Goal: Information Seeking & Learning: Learn about a topic

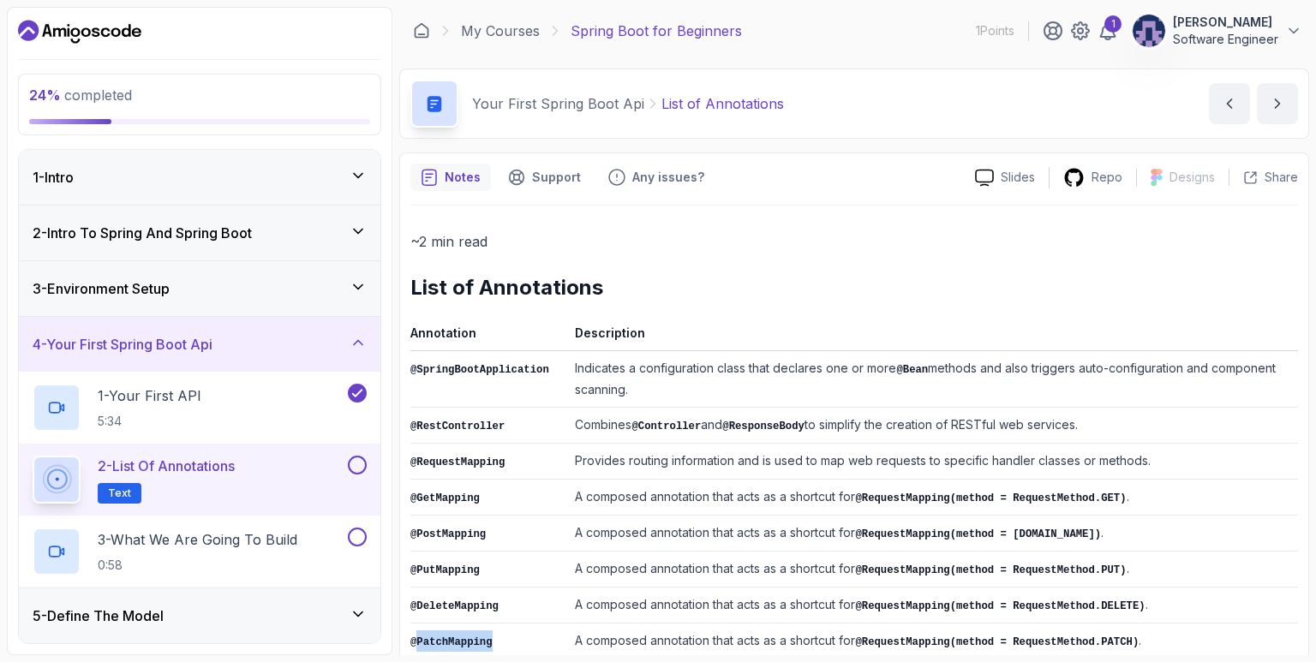
scroll to position [58, 0]
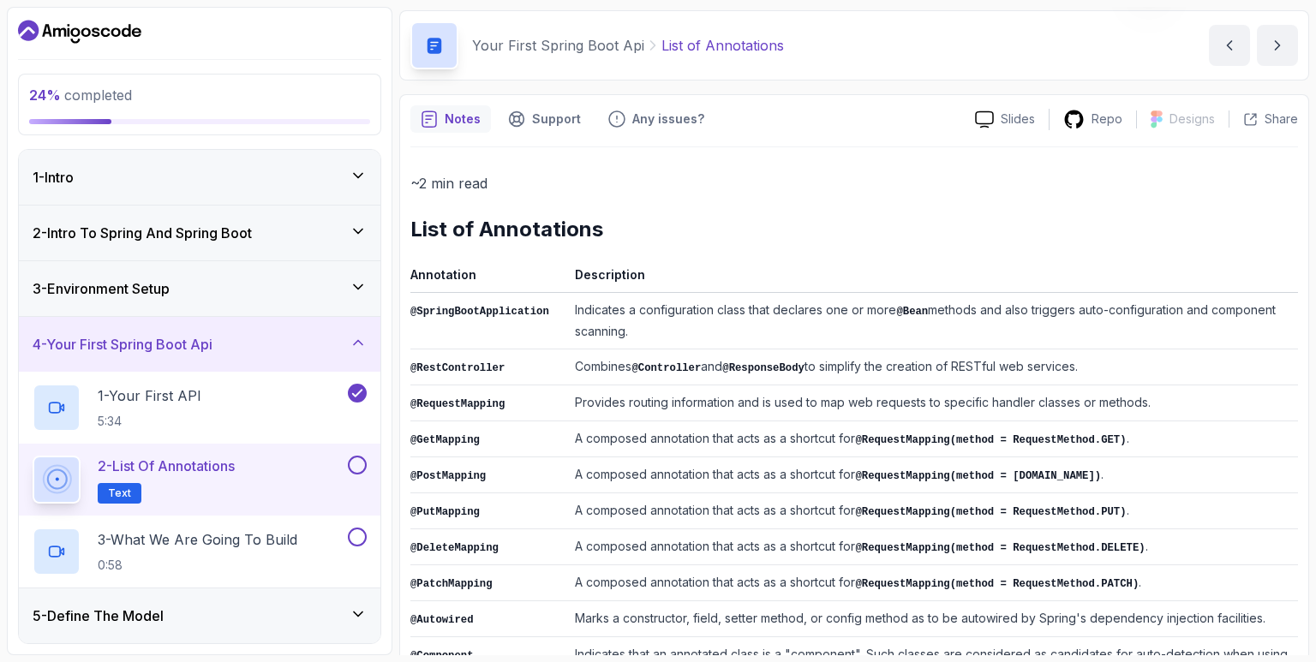
click at [640, 246] on div "~2 min read List of Annotations Annotation Description @SpringBootApplication I…" at bounding box center [854, 567] width 888 height 793
drag, startPoint x: 410, startPoint y: 229, endPoint x: 559, endPoint y: 222, distance: 148.4
click at [504, 223] on h2 "List of Annotations" at bounding box center [854, 229] width 888 height 27
click at [643, 217] on h2 "List of Annotations" at bounding box center [854, 229] width 888 height 27
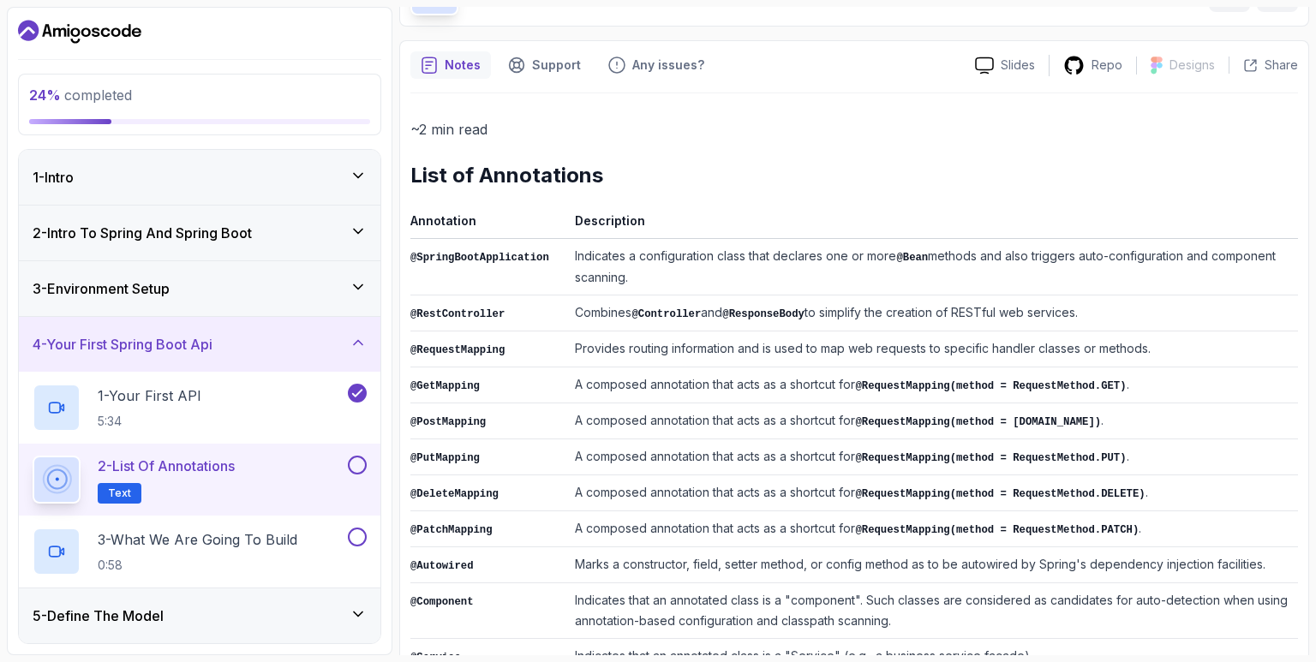
scroll to position [141, 0]
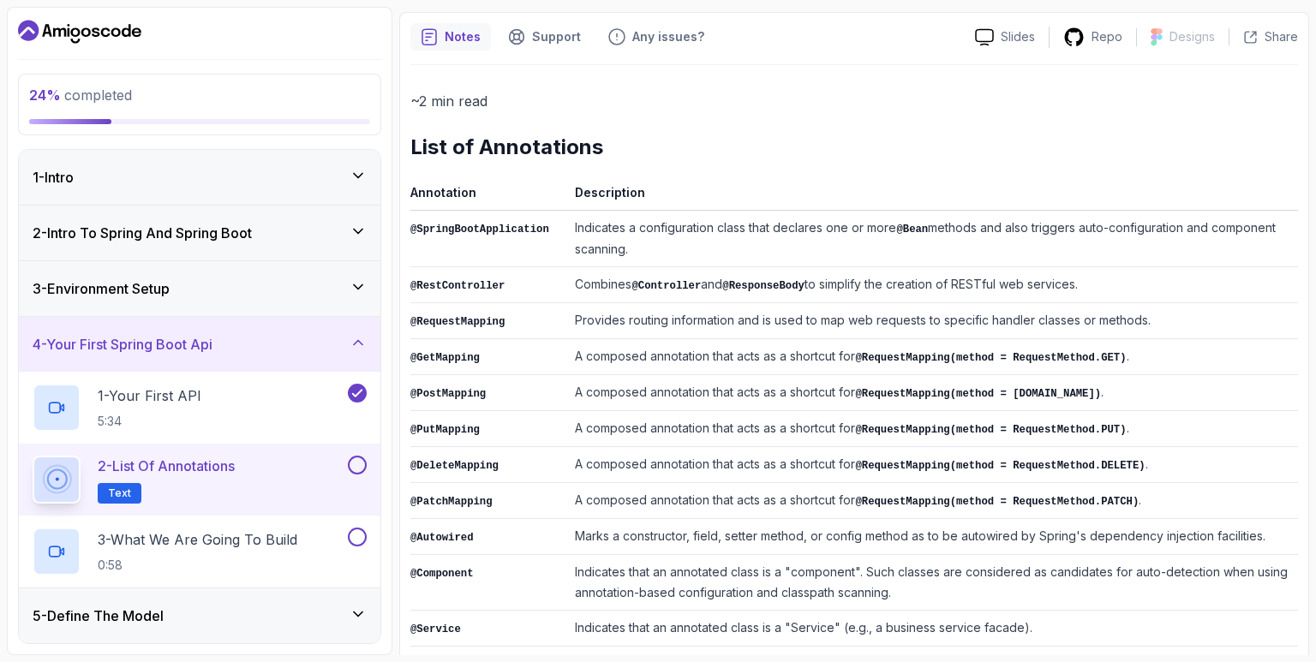
click at [919, 354] on code "@RequestMapping(method = RequestMethod.GET)" at bounding box center [990, 358] width 271 height 12
click at [467, 226] on code "@SpringBootApplication" at bounding box center [479, 230] width 139 height 12
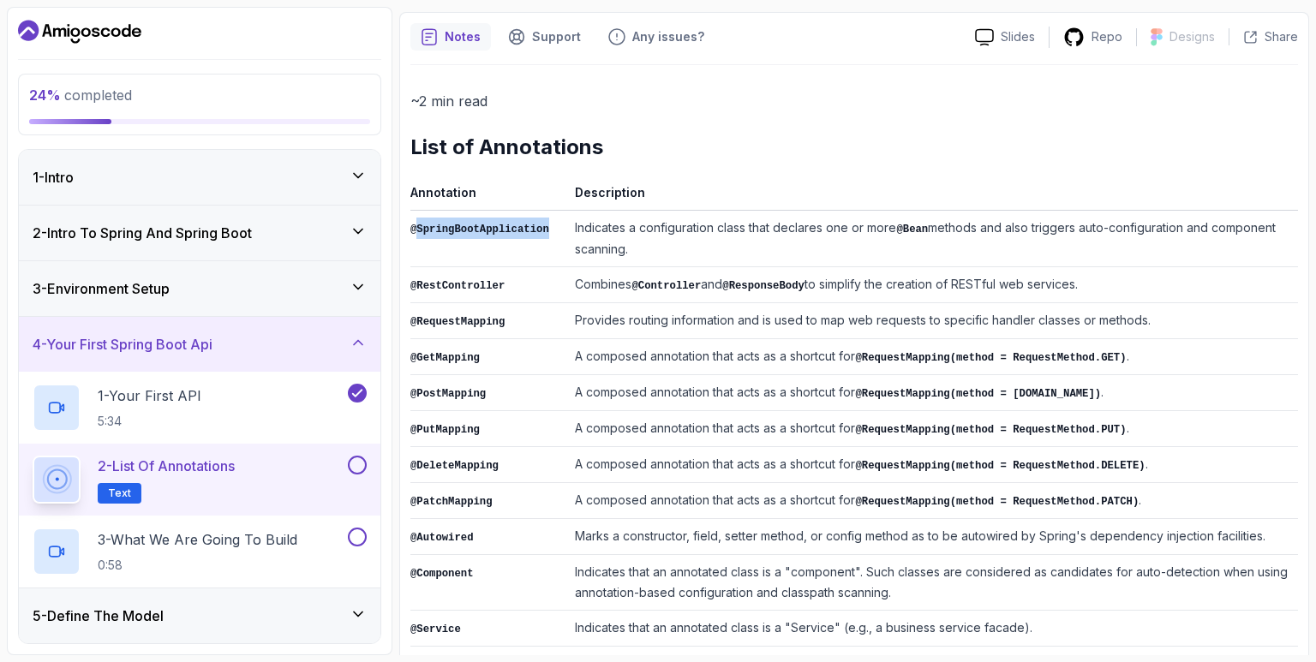
click at [467, 226] on code "@SpringBootApplication" at bounding box center [479, 230] width 139 height 12
click at [493, 284] on code "@RestController" at bounding box center [457, 286] width 94 height 12
click at [490, 316] on code "@RequestMapping" at bounding box center [457, 322] width 94 height 12
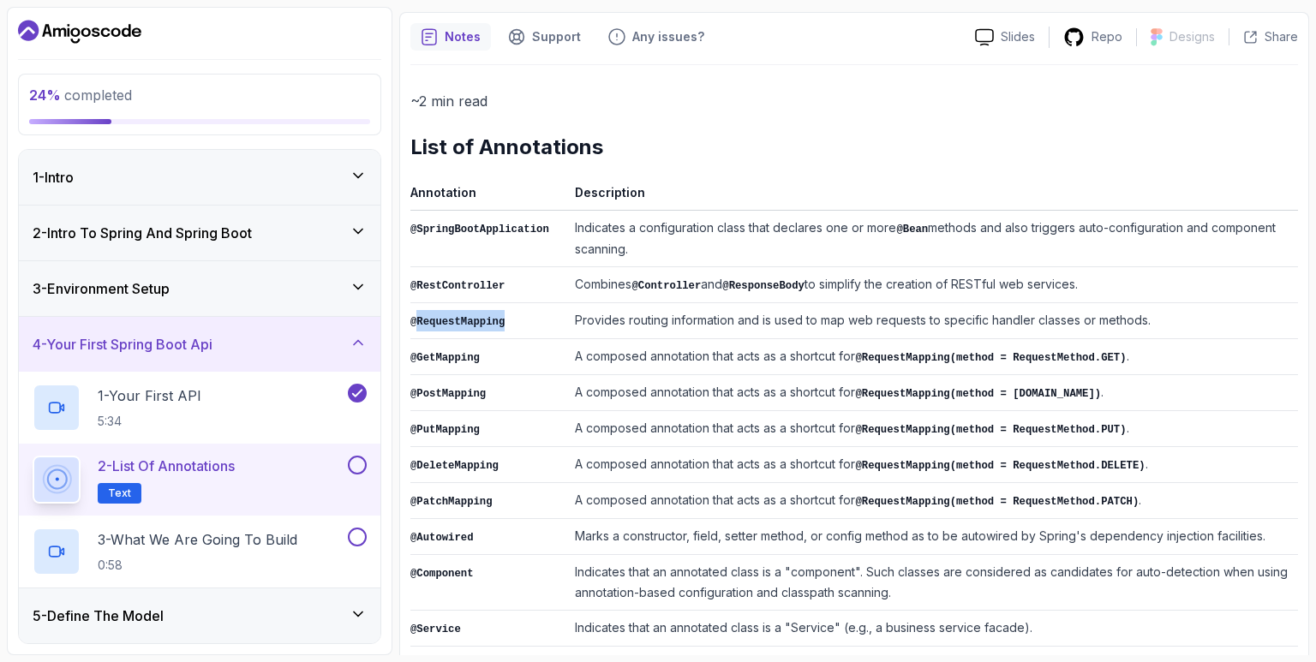
click at [490, 316] on code "@RequestMapping" at bounding box center [457, 322] width 94 height 12
click at [727, 361] on td "A composed annotation that acts as a shortcut for @RequestMapping(method = Requ…" at bounding box center [933, 357] width 730 height 36
click at [454, 352] on code "@GetMapping" at bounding box center [444, 358] width 69 height 12
drag, startPoint x: 565, startPoint y: 353, endPoint x: 629, endPoint y: 353, distance: 64.3
click at [628, 353] on tr "@GetMapping A composed annotation that acts as a shortcut for @RequestMapping(m…" at bounding box center [854, 357] width 888 height 36
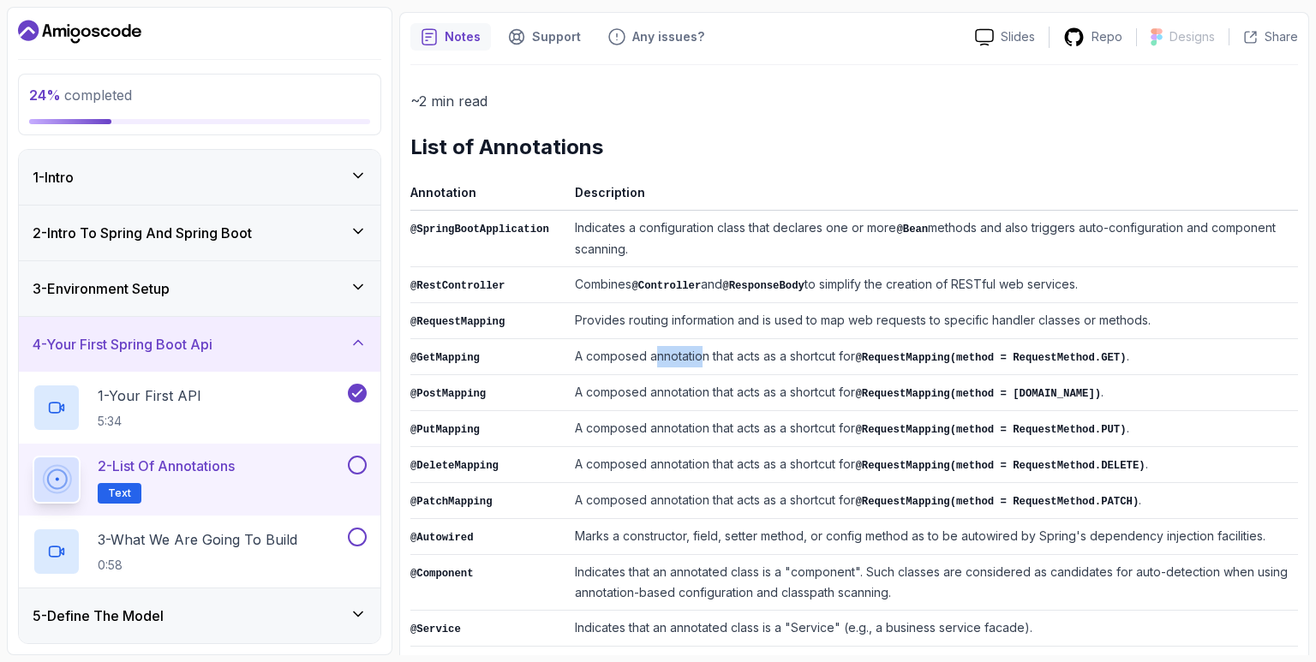
drag, startPoint x: 657, startPoint y: 353, endPoint x: 708, endPoint y: 354, distance: 50.6
click at [704, 354] on td "A composed annotation that acts as a shortcut for @RequestMapping(method = Requ…" at bounding box center [933, 357] width 730 height 36
click at [742, 353] on td "A composed annotation that acts as a shortcut for @RequestMapping(method = Requ…" at bounding box center [933, 357] width 730 height 36
drag, startPoint x: 778, startPoint y: 353, endPoint x: 808, endPoint y: 350, distance: 30.2
click at [808, 350] on td "A composed annotation that acts as a shortcut for @RequestMapping(method = Requ…" at bounding box center [933, 357] width 730 height 36
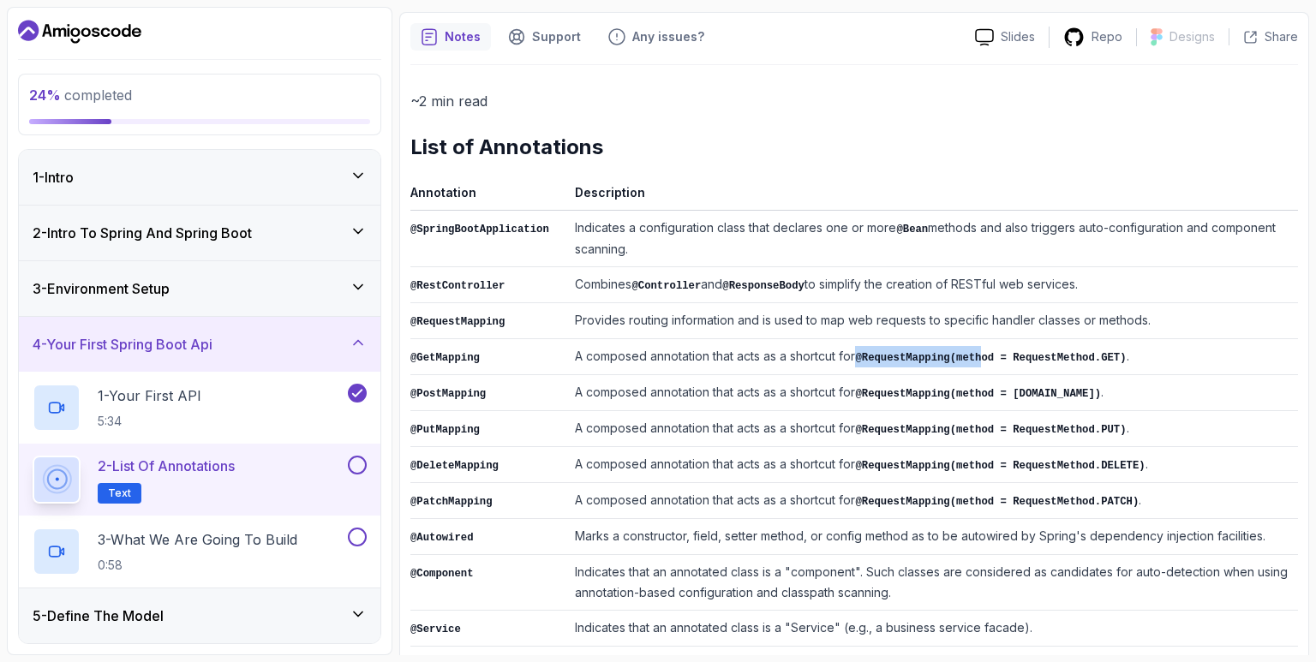
drag, startPoint x: 863, startPoint y: 346, endPoint x: 986, endPoint y: 354, distance: 123.6
click at [986, 354] on td "A composed annotation that acts as a shortcut for @RequestMapping(method = Requ…" at bounding box center [933, 357] width 730 height 36
drag, startPoint x: 1020, startPoint y: 353, endPoint x: 1138, endPoint y: 354, distance: 117.4
click at [1138, 354] on td "A composed annotation that acts as a shortcut for @RequestMapping(method = Requ…" at bounding box center [933, 357] width 730 height 36
drag, startPoint x: 563, startPoint y: 386, endPoint x: 1085, endPoint y: 374, distance: 521.9
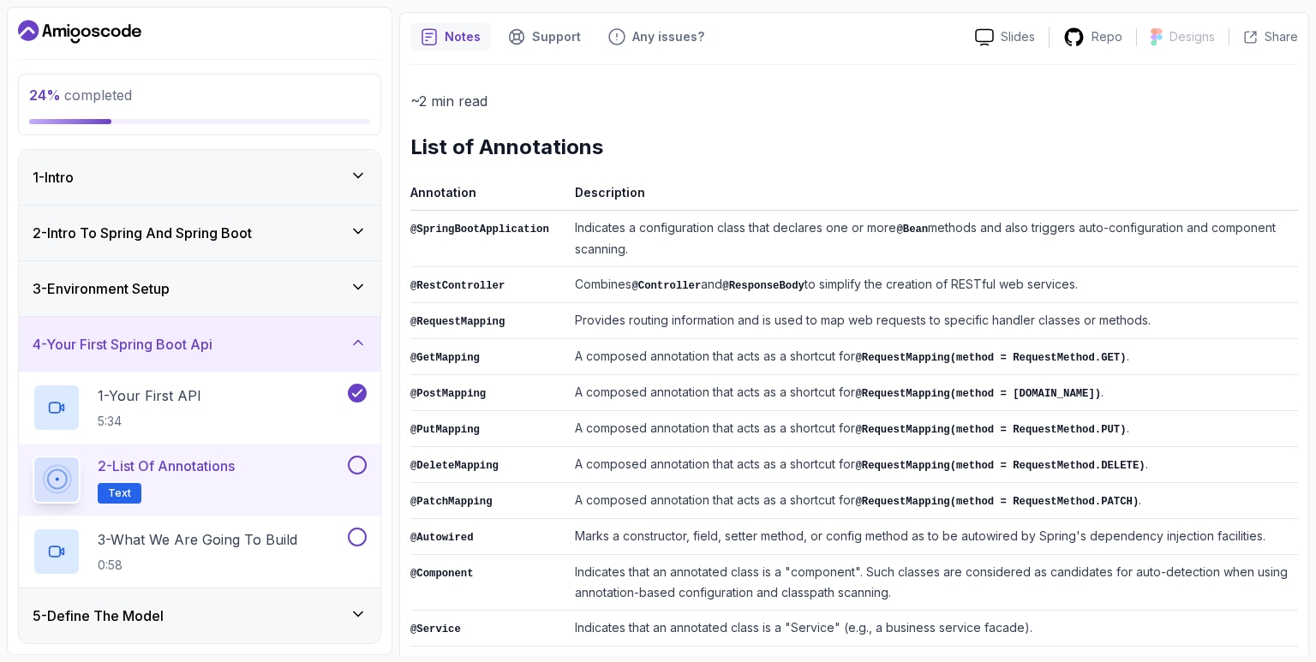
click at [1090, 375] on tr "@PostMapping A composed annotation that acts as a shortcut for @RequestMapping(…" at bounding box center [854, 393] width 888 height 36
drag, startPoint x: 555, startPoint y: 422, endPoint x: 1027, endPoint y: 420, distance: 472.1
click at [1027, 420] on tr "@PutMapping A composed annotation that acts as a shortcut for @RequestMapping(m…" at bounding box center [854, 429] width 888 height 36
drag, startPoint x: 549, startPoint y: 453, endPoint x: 763, endPoint y: 455, distance: 214.2
click at [763, 455] on tr "@DeleteMapping A composed annotation that acts as a shortcut for @RequestMappin…" at bounding box center [854, 465] width 888 height 36
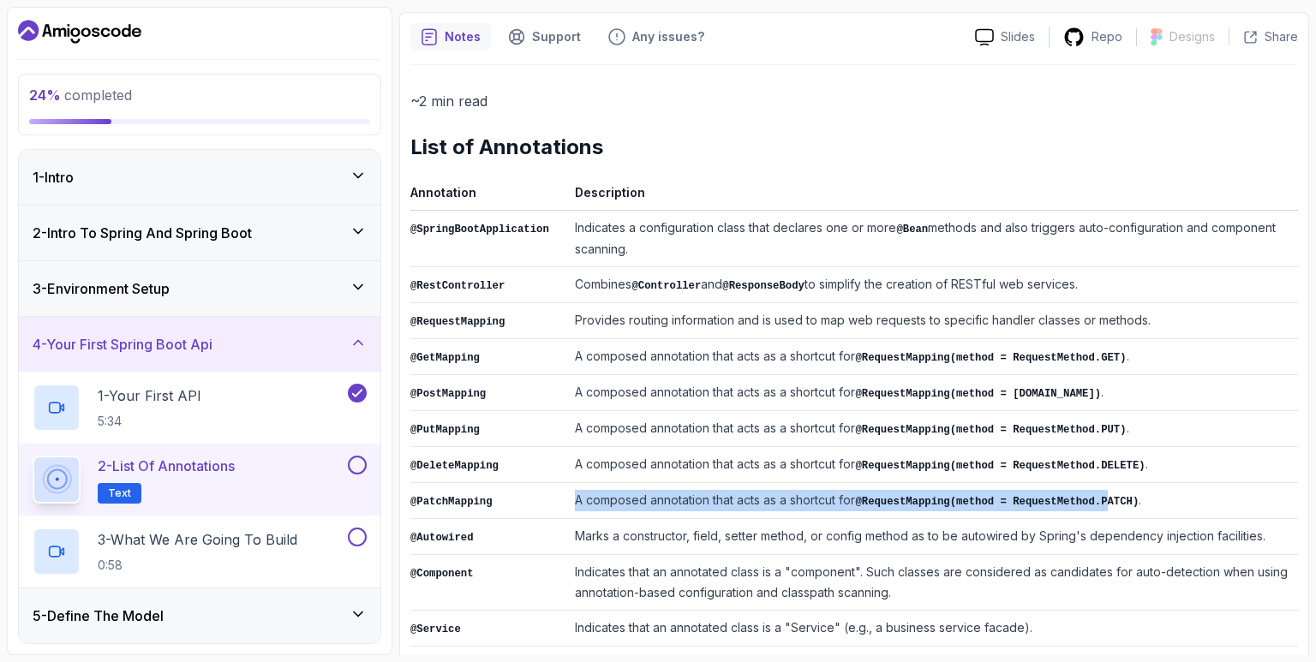
drag, startPoint x: 553, startPoint y: 494, endPoint x: 1113, endPoint y: 486, distance: 560.4
click at [1113, 486] on tr "@PatchMapping A composed annotation that acts as a shortcut for @RequestMapping…" at bounding box center [854, 501] width 888 height 36
click at [1113, 496] on code "@RequestMapping(method = RequestMethod.PATCH)" at bounding box center [997, 502] width 284 height 12
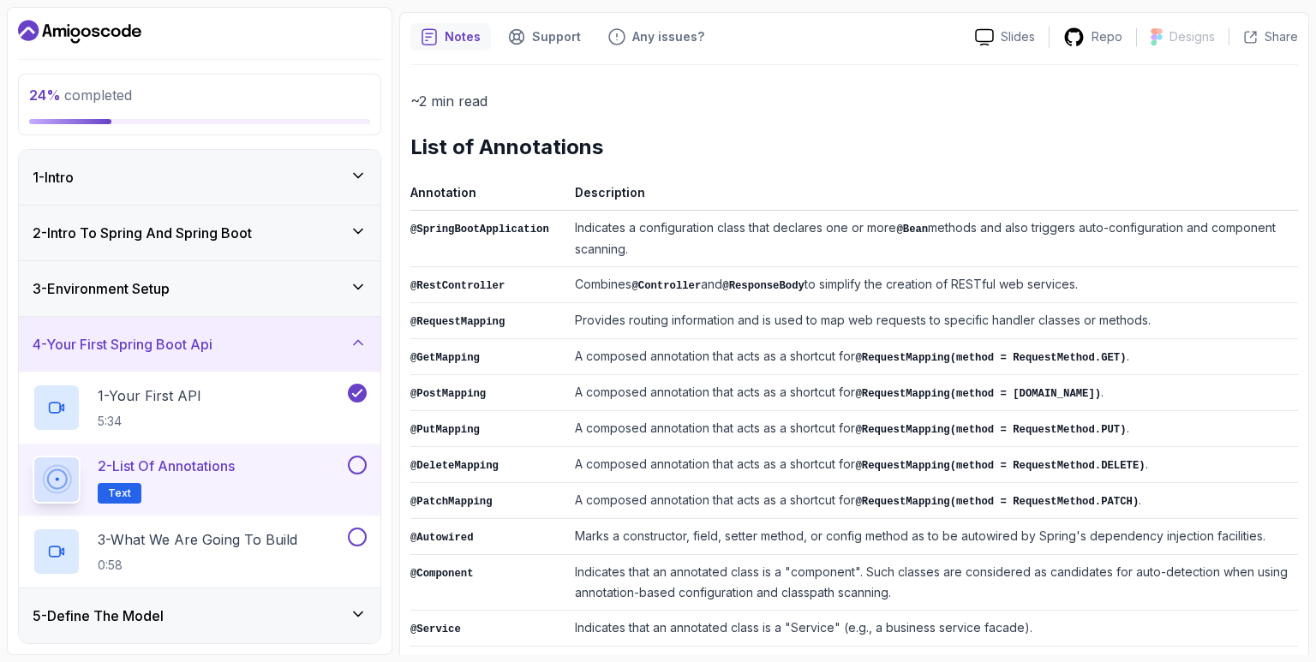
click at [1131, 499] on code "@RequestMapping(method = RequestMethod.PATCH)" at bounding box center [997, 502] width 284 height 12
click at [1169, 384] on td "A composed annotation that acts as a shortcut for @RequestMapping(method = [DOM…" at bounding box center [933, 393] width 730 height 36
click at [1113, 424] on code "@RequestMapping(method = RequestMethod.PUT)" at bounding box center [990, 430] width 271 height 12
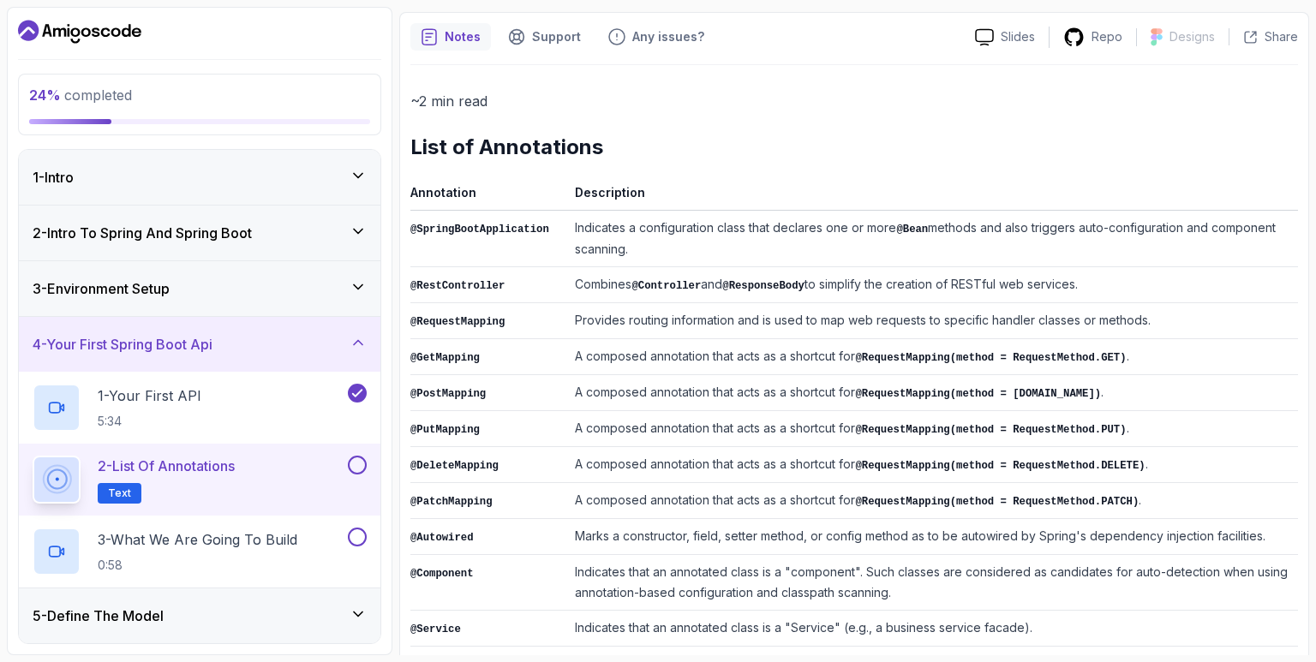
click at [1157, 447] on td "A composed annotation that acts as a shortcut for @RequestMapping(method = Requ…" at bounding box center [933, 465] width 730 height 36
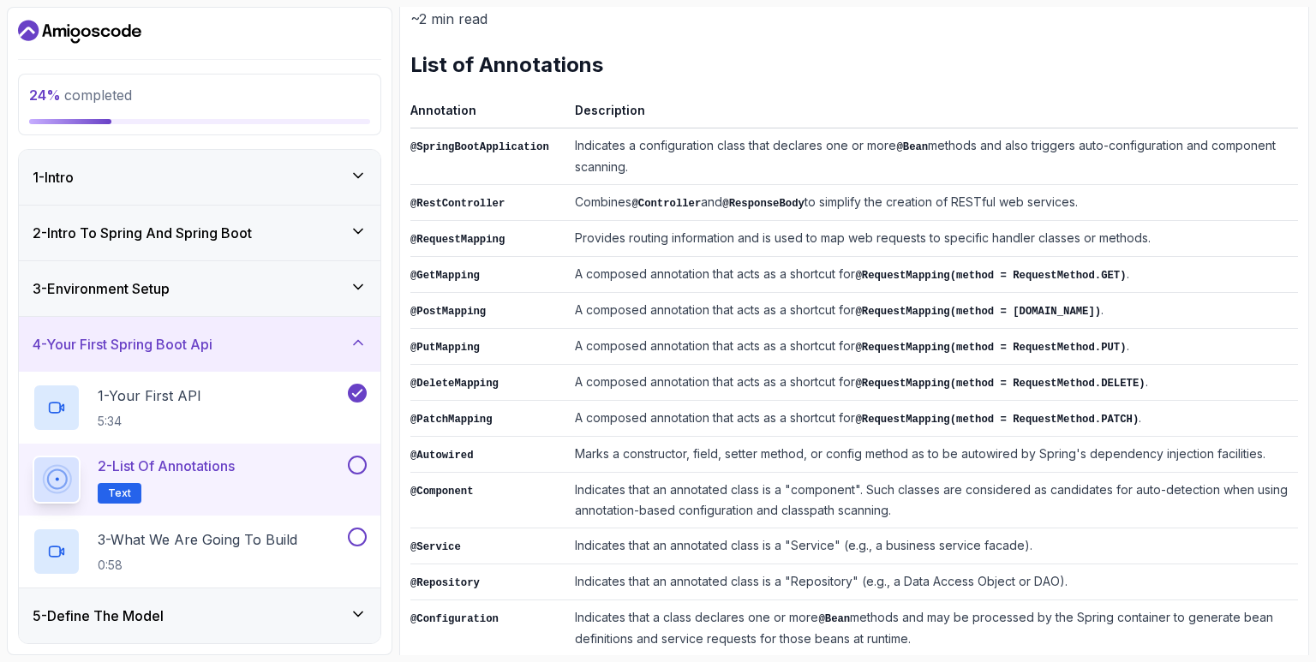
scroll to position [305, 0]
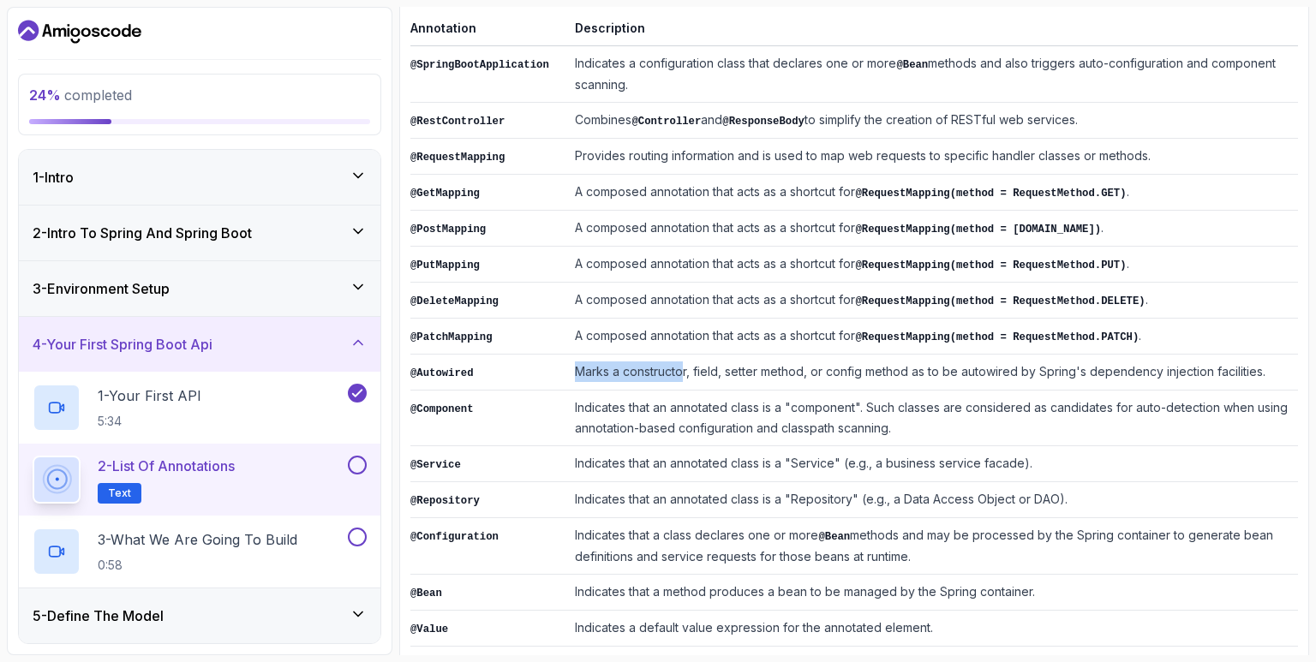
drag, startPoint x: 575, startPoint y: 358, endPoint x: 686, endPoint y: 368, distance: 111.8
click at [686, 368] on td "Marks a constructor, field, setter method, or config method as to be autowired …" at bounding box center [933, 373] width 730 height 36
click at [668, 391] on td "Indicates that an annotated class is a "component". Such classes are considered…" at bounding box center [933, 419] width 730 height 56
drag, startPoint x: 585, startPoint y: 363, endPoint x: 653, endPoint y: 362, distance: 67.7
click at [620, 362] on td "Marks a constructor, field, setter method, or config method as to be autowired …" at bounding box center [933, 373] width 730 height 36
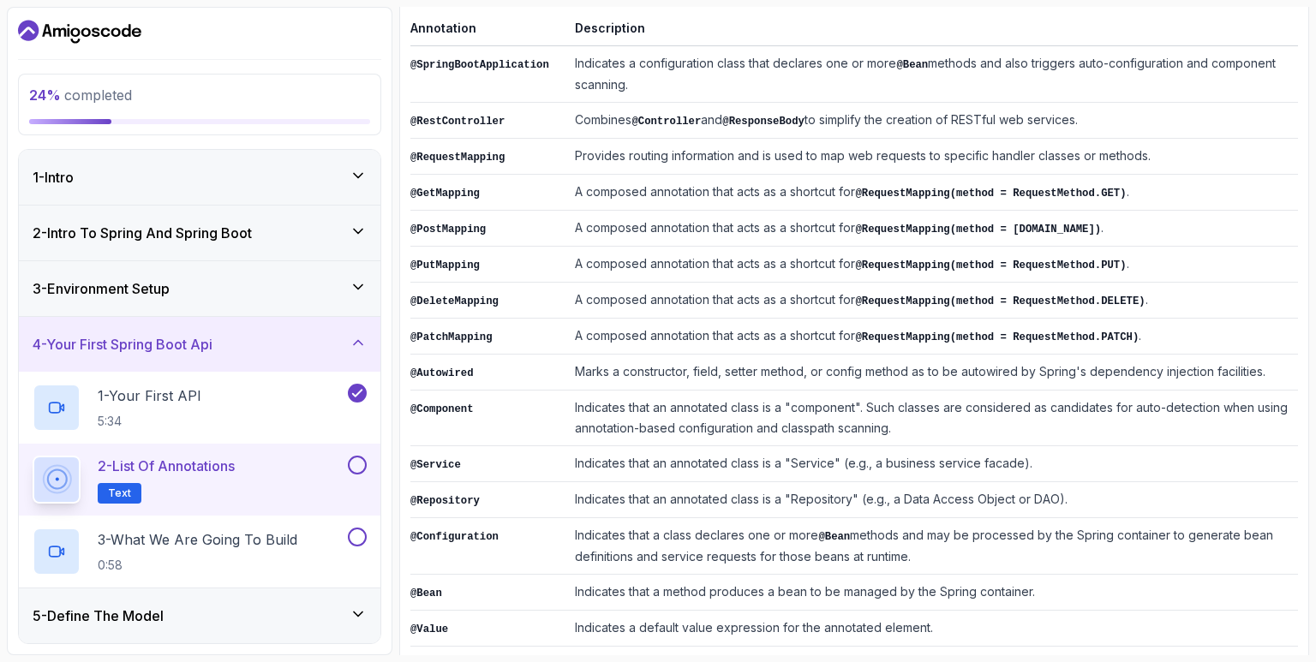
click at [711, 363] on td "Marks a constructor, field, setter method, or config method as to be autowired …" at bounding box center [933, 373] width 730 height 36
click at [716, 362] on td "Marks a constructor, field, setter method, or config method as to be autowired …" at bounding box center [933, 373] width 730 height 36
click at [736, 364] on td "Marks a constructor, field, setter method, or config method as to be autowired …" at bounding box center [933, 373] width 730 height 36
drag, startPoint x: 804, startPoint y: 360, endPoint x: 1259, endPoint y: 356, distance: 455.8
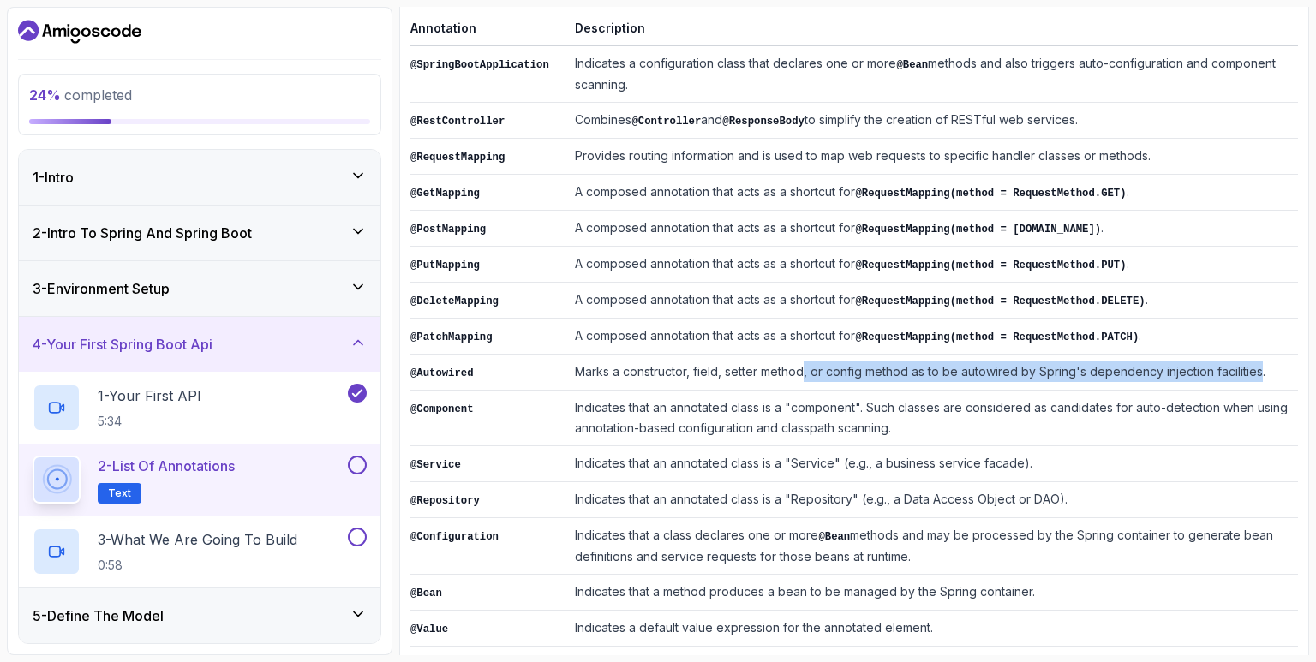
click at [1259, 356] on td "Marks a constructor, field, setter method, or config method as to be autowired …" at bounding box center [933, 373] width 730 height 36
click at [1248, 360] on td "Marks a constructor, field, setter method, or config method as to be autowired …" at bounding box center [933, 373] width 730 height 36
click at [448, 404] on code "@Component" at bounding box center [441, 410] width 63 height 12
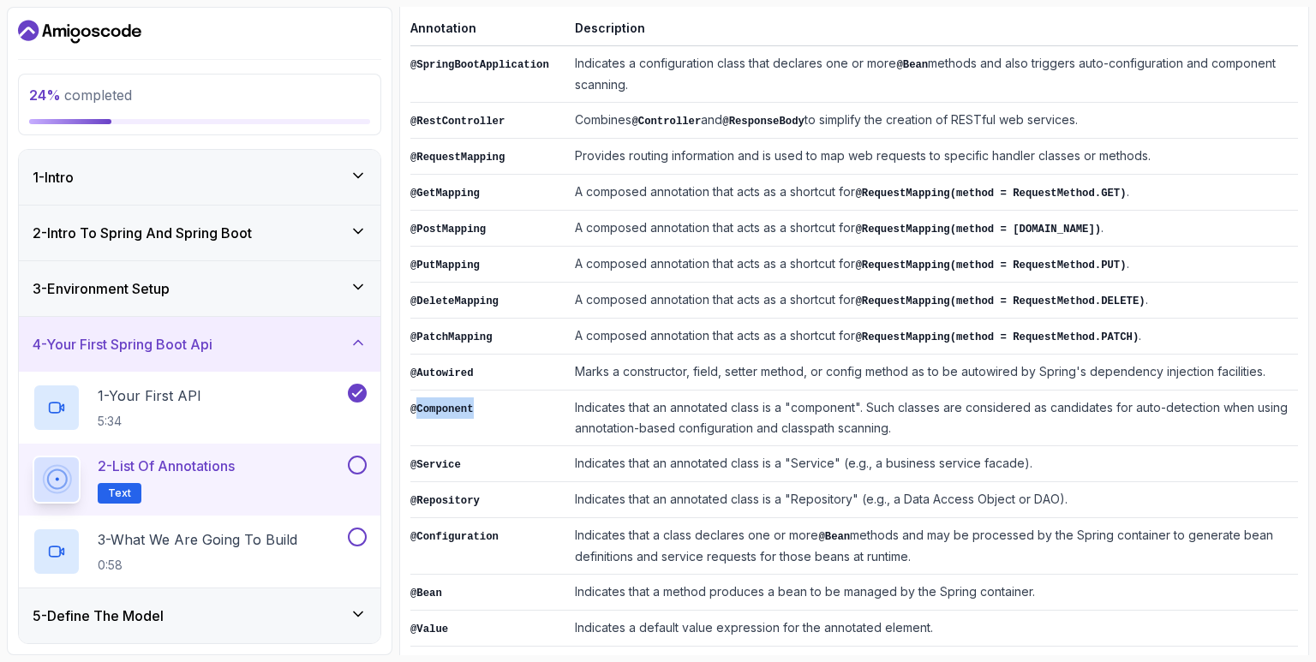
click at [448, 404] on code "@Component" at bounding box center [441, 410] width 63 height 12
drag, startPoint x: 577, startPoint y: 394, endPoint x: 701, endPoint y: 392, distance: 123.4
click at [701, 392] on td "Indicates that an annotated class is a "component". Such classes are considered…" at bounding box center [933, 419] width 730 height 56
drag, startPoint x: 580, startPoint y: 399, endPoint x: 802, endPoint y: 393, distance: 222.0
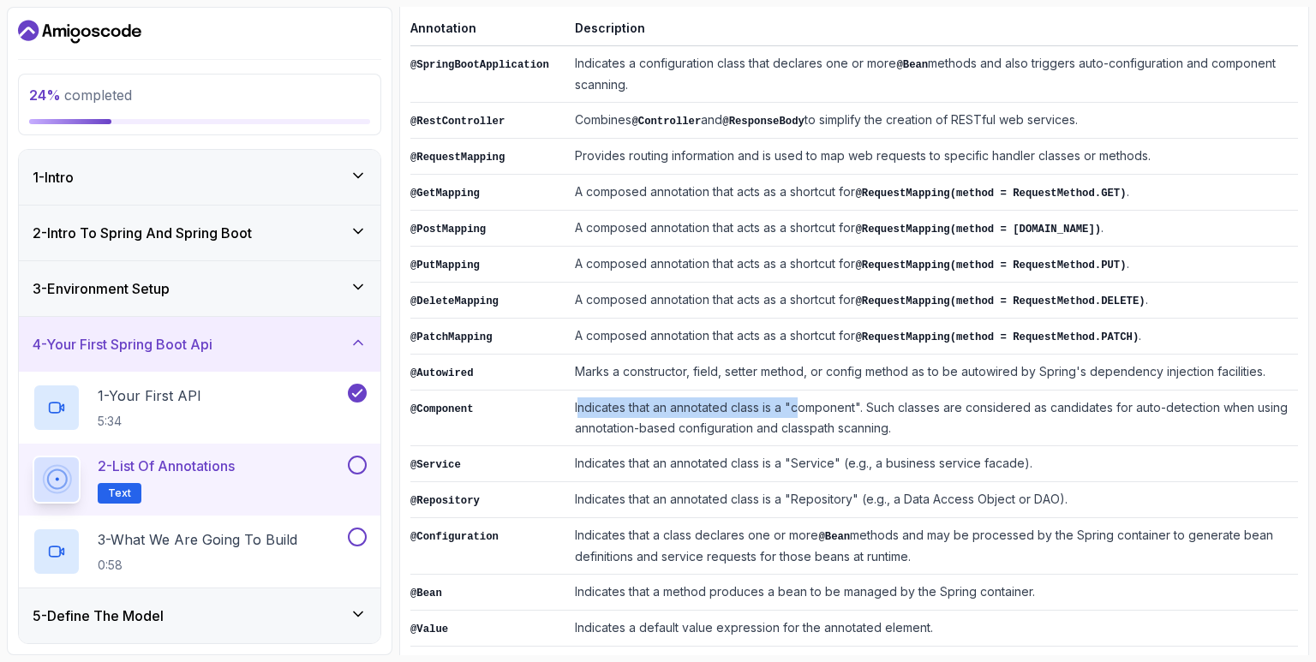
click at [802, 393] on td "Indicates that an annotated class is a "component". Such classes are considered…" at bounding box center [933, 419] width 730 height 56
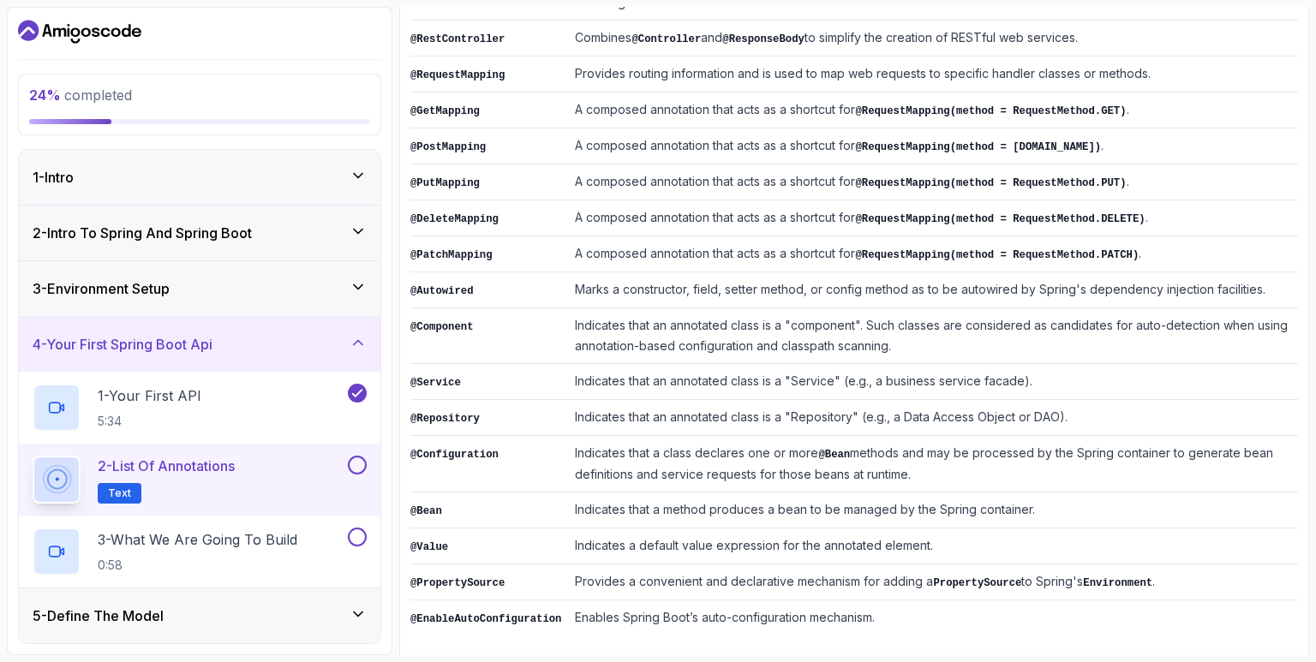
click at [863, 339] on td "Indicates that an annotated class is a "component". Such classes are considered…" at bounding box center [933, 336] width 730 height 56
drag, startPoint x: 909, startPoint y: 405, endPoint x: 1005, endPoint y: 407, distance: 96.0
click at [1005, 407] on td "Indicates that an annotated class is a "Repository" (e.g., a Data Access Object…" at bounding box center [933, 418] width 730 height 36
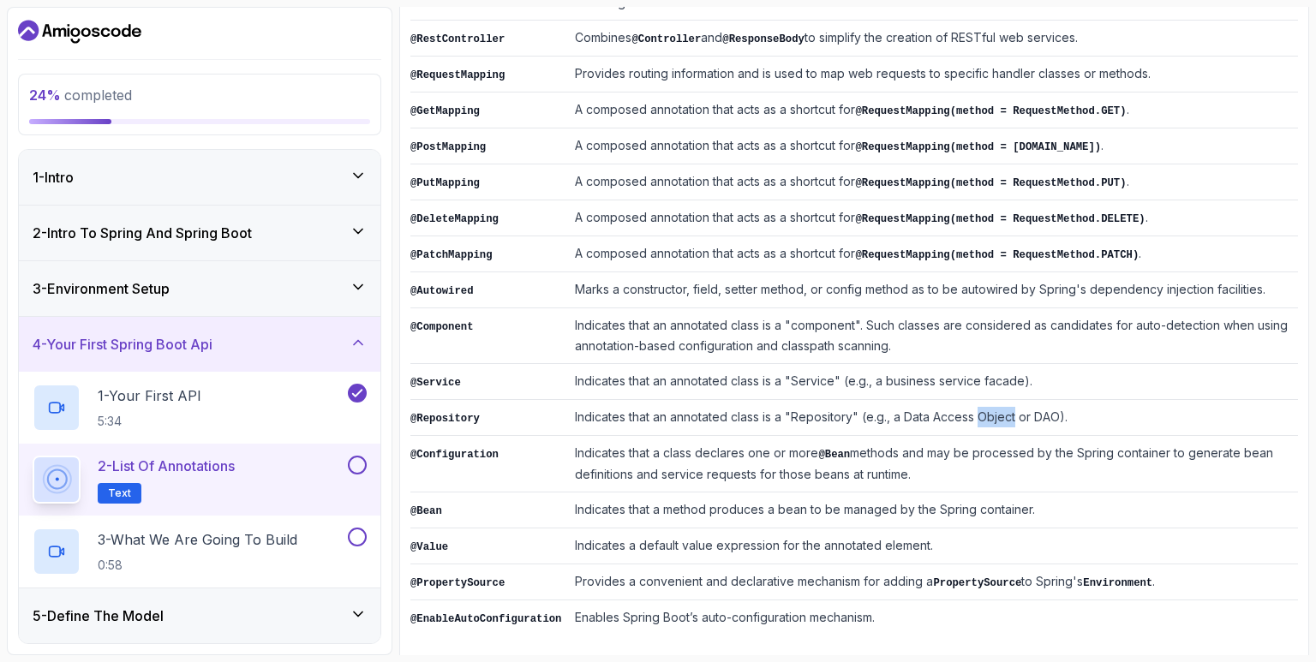
click at [1005, 407] on td "Indicates that an annotated class is a "Repository" (e.g., a Data Access Object…" at bounding box center [933, 418] width 730 height 36
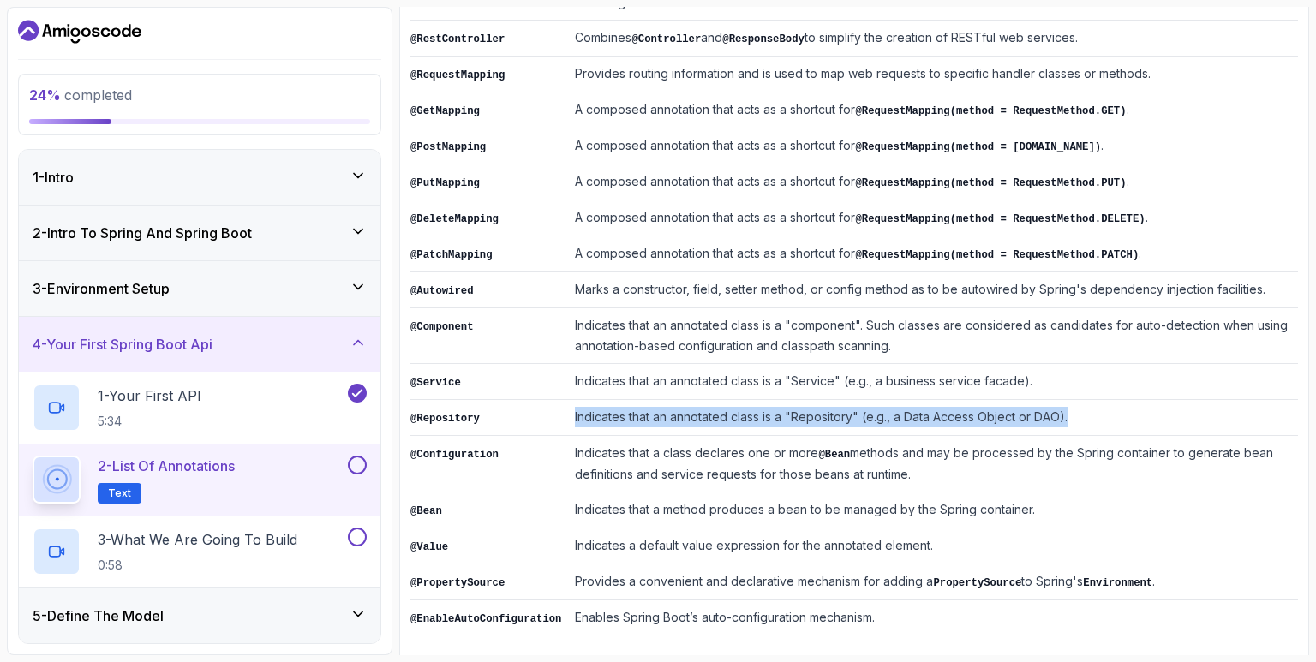
click at [1004, 417] on td "Indicates that an annotated class is a "Repository" (e.g., a Data Access Object…" at bounding box center [933, 418] width 730 height 36
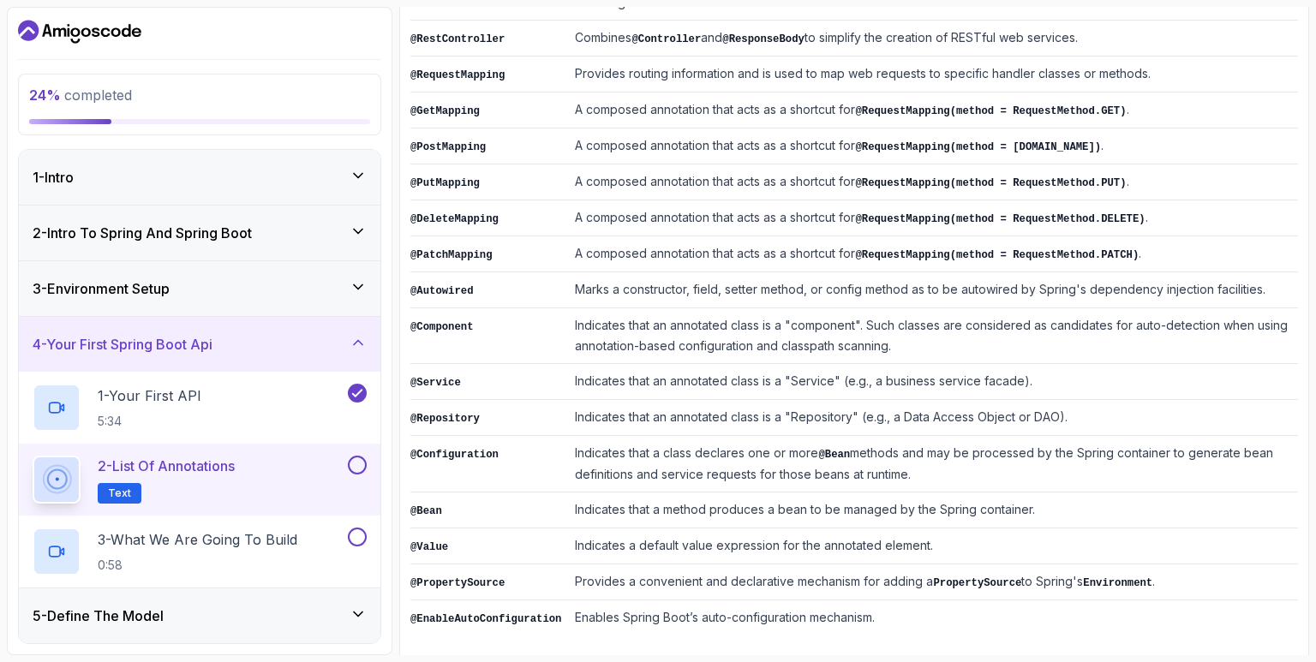
drag, startPoint x: 574, startPoint y: 443, endPoint x: 913, endPoint y: 471, distance: 340.4
click at [913, 471] on td "Indicates that a class declares one or more @Bean methods and may be processed …" at bounding box center [933, 464] width 730 height 57
drag, startPoint x: 582, startPoint y: 503, endPoint x: 652, endPoint y: 502, distance: 70.3
click at [652, 502] on td "Indicates that a method produces a bean to be managed by the Spring container." at bounding box center [933, 511] width 730 height 36
click at [770, 493] on td "Indicates that a method produces a bean to be managed by the Spring container." at bounding box center [933, 511] width 730 height 36
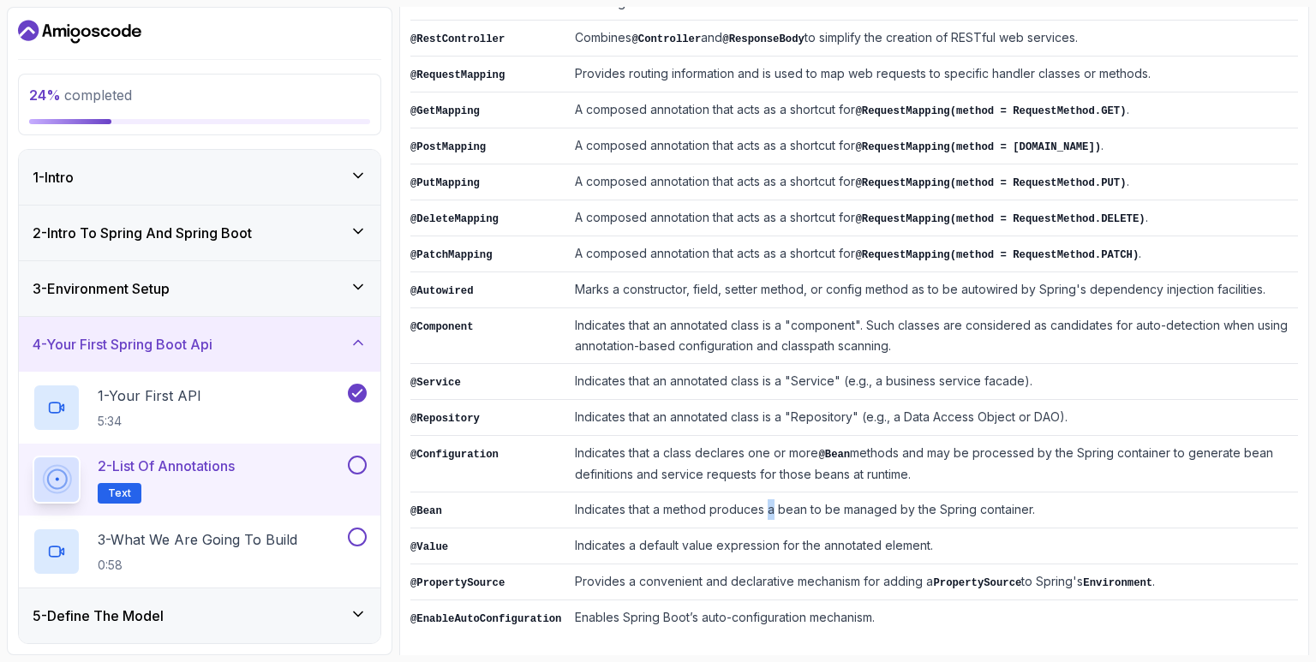
click at [770, 493] on td "Indicates that a method produces a bean to be managed by the Spring container." at bounding box center [933, 511] width 730 height 36
drag, startPoint x: 439, startPoint y: 499, endPoint x: 430, endPoint y: 499, distance: 8.6
click at [430, 505] on code "@Bean" at bounding box center [426, 511] width 32 height 12
drag, startPoint x: 613, startPoint y: 499, endPoint x: 780, endPoint y: 499, distance: 167.1
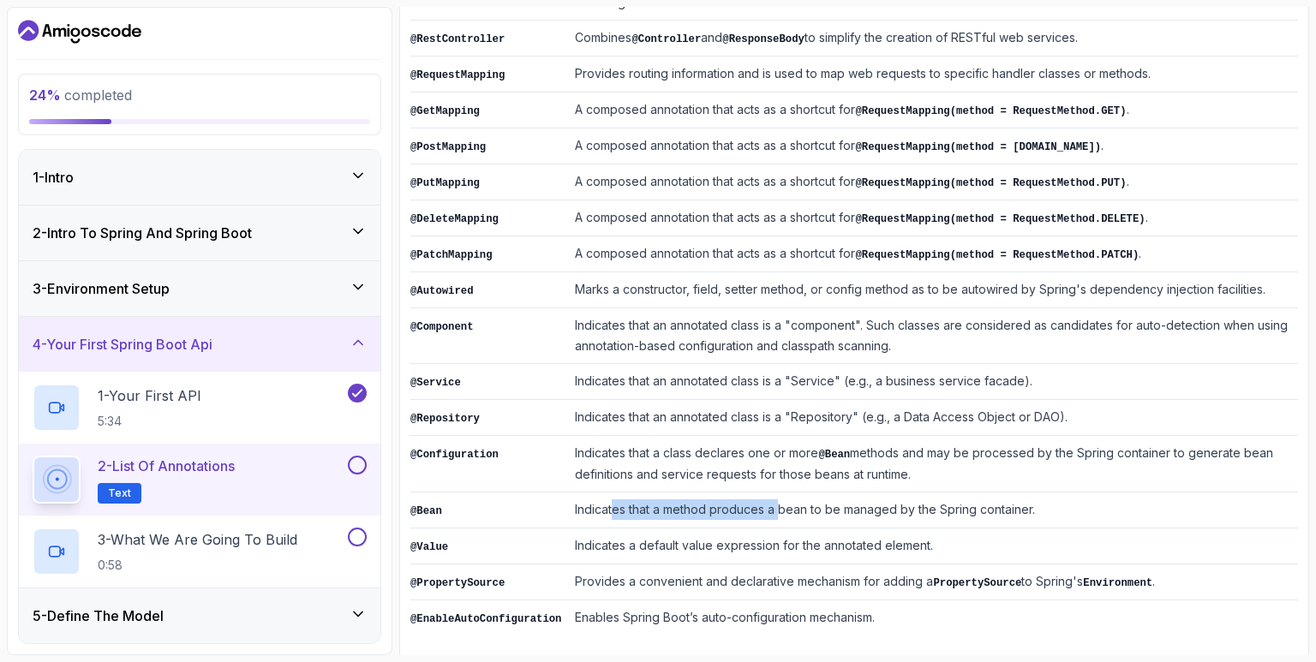
click at [780, 499] on td "Indicates that a method produces a bean to be managed by the Spring container." at bounding box center [933, 511] width 730 height 36
drag, startPoint x: 844, startPoint y: 499, endPoint x: 1047, endPoint y: 491, distance: 203.2
click at [1047, 493] on td "Indicates that a method produces a bean to be managed by the Spring container." at bounding box center [933, 511] width 730 height 36
drag, startPoint x: 577, startPoint y: 534, endPoint x: 653, endPoint y: 534, distance: 75.4
click at [653, 534] on td "Indicates a default value expression for the annotated element." at bounding box center [933, 547] width 730 height 36
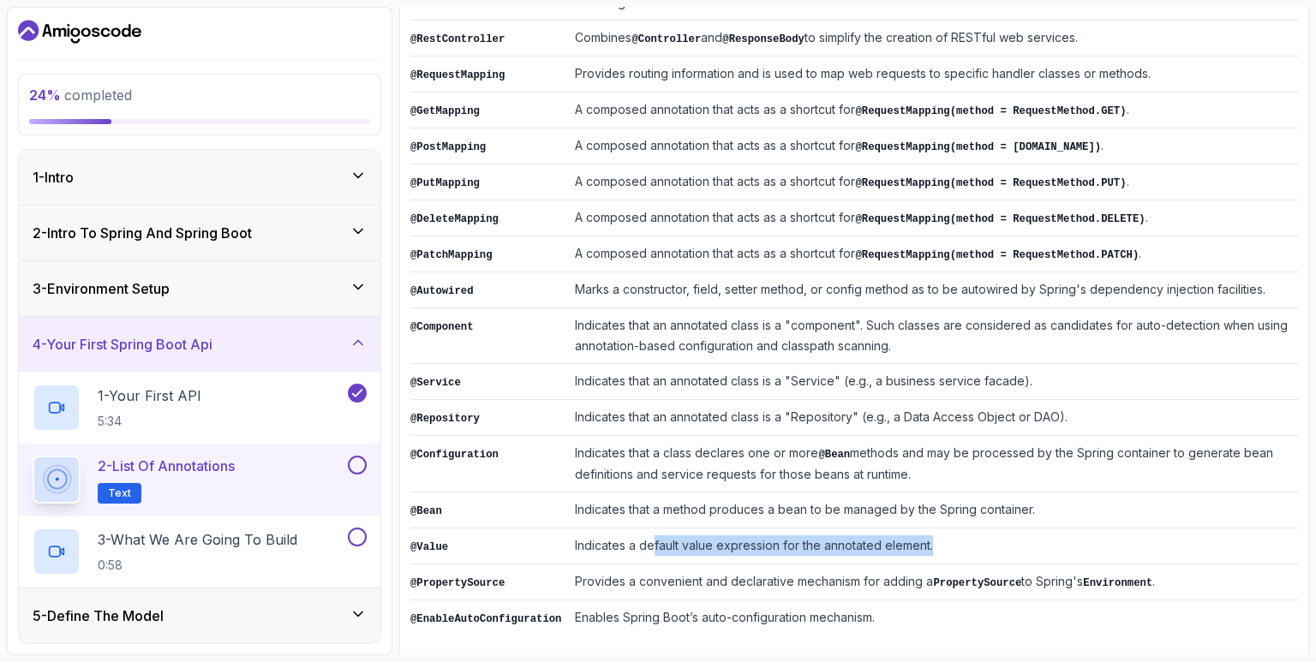
drag, startPoint x: 653, startPoint y: 534, endPoint x: 940, endPoint y: 529, distance: 287.1
click at [940, 529] on td "Indicates a default value expression for the annotated element." at bounding box center [933, 547] width 730 height 36
click at [440, 577] on code "@PropertySource" at bounding box center [457, 583] width 94 height 12
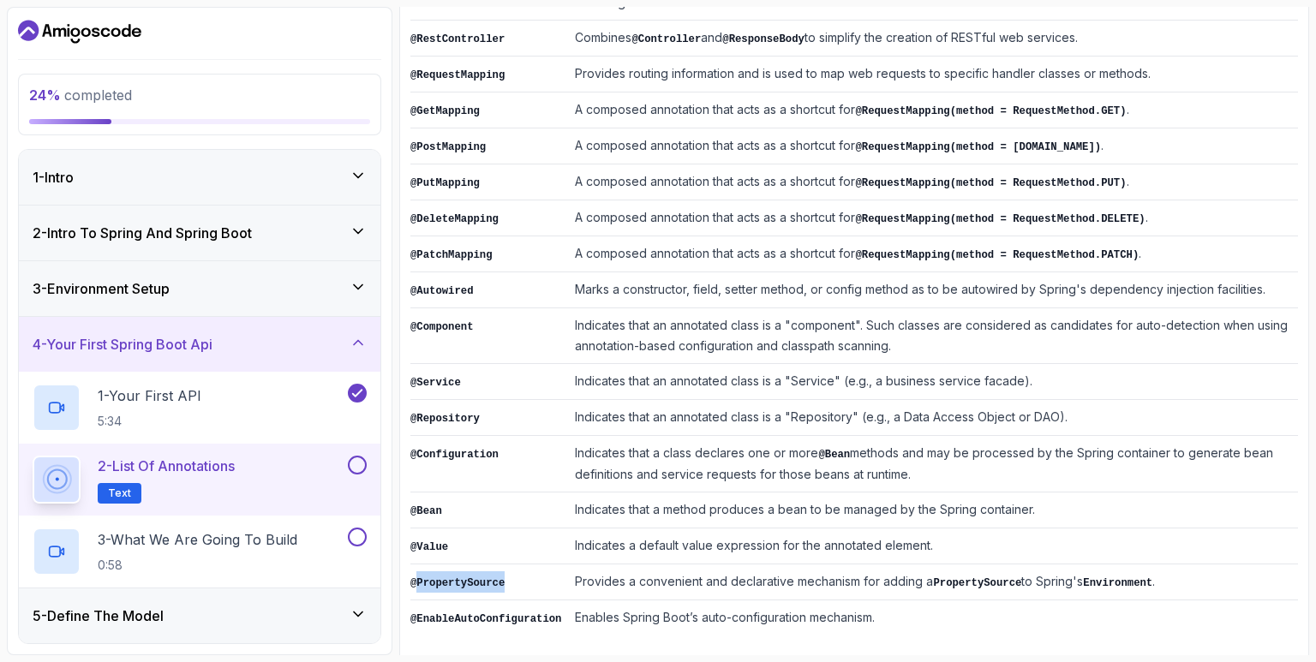
click at [440, 577] on code "@PropertySource" at bounding box center [457, 583] width 94 height 12
drag, startPoint x: 577, startPoint y: 570, endPoint x: 604, endPoint y: 561, distance: 28.7
click at [604, 565] on td "Provides a convenient and declarative mechanism for adding a PropertySource to …" at bounding box center [933, 583] width 730 height 36
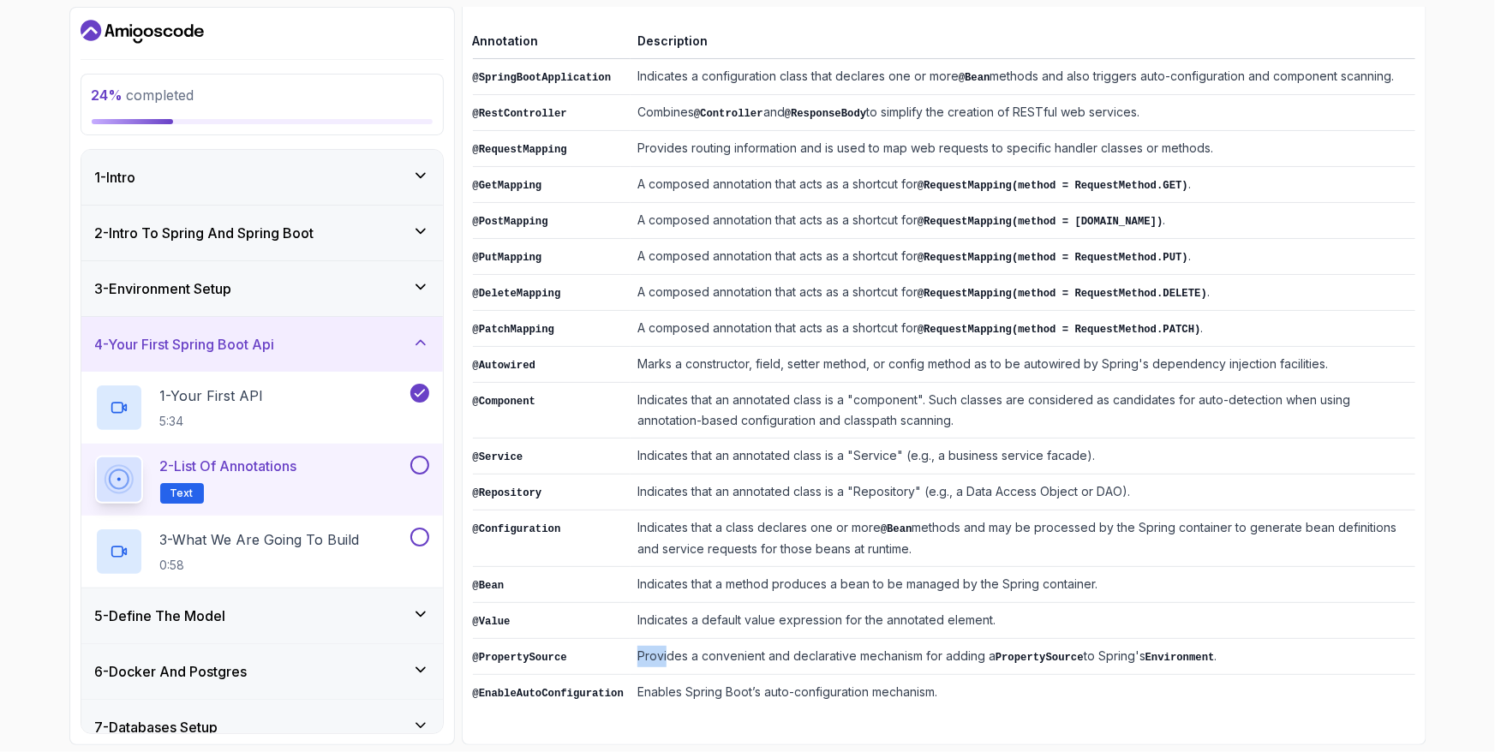
scroll to position [276, 0]
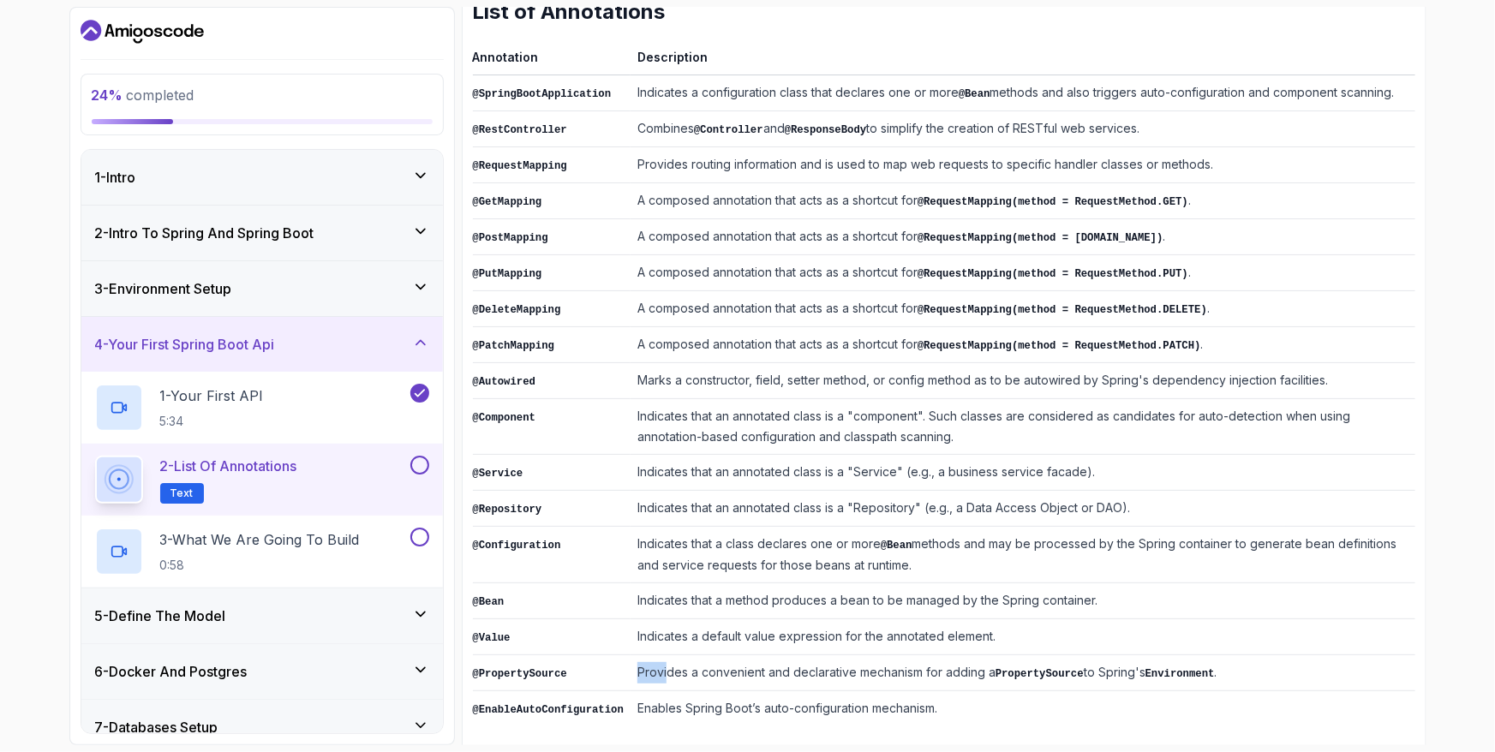
click at [427, 469] on button at bounding box center [419, 465] width 19 height 19
click at [334, 543] on p "3 - What We Are Going To Build" at bounding box center [260, 539] width 200 height 21
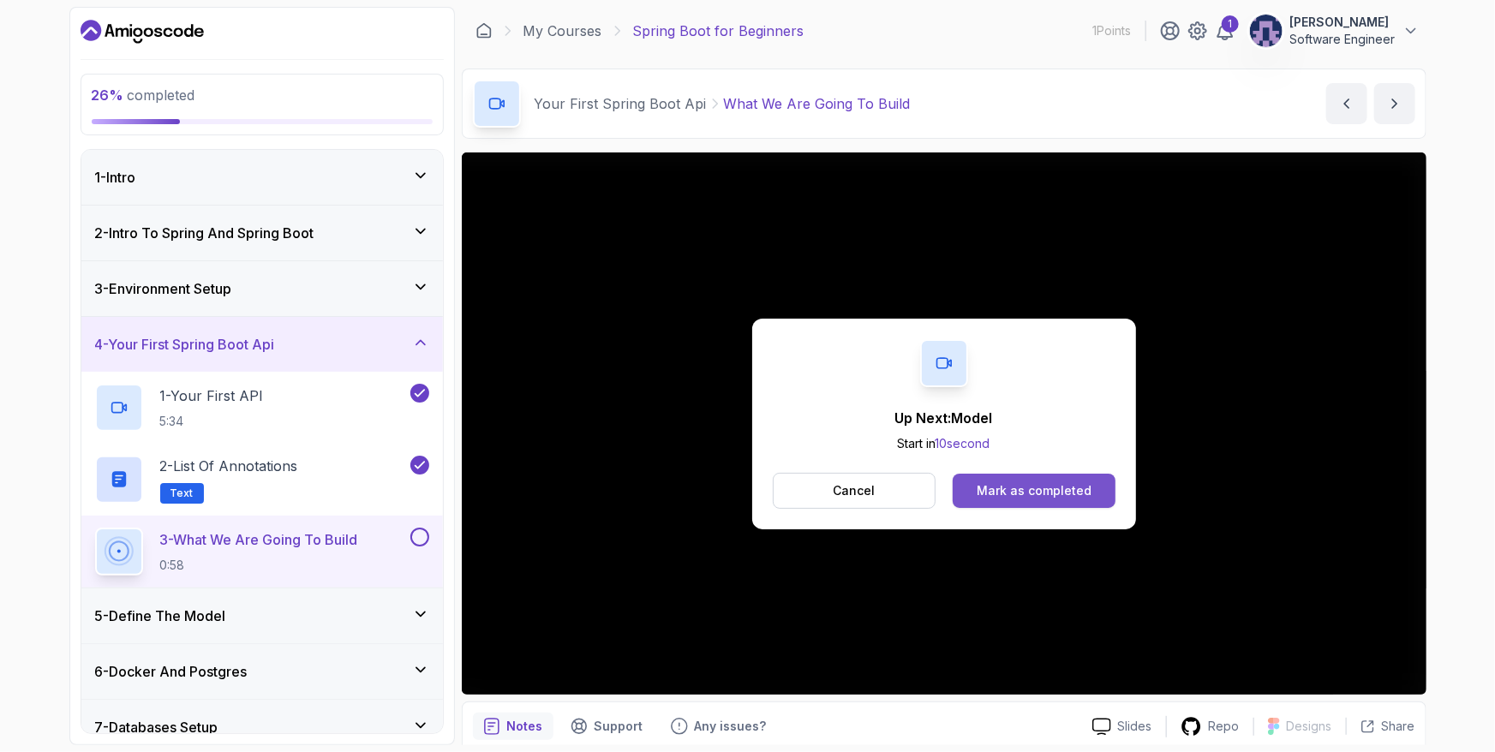
click at [1086, 493] on div "Mark as completed" at bounding box center [1034, 490] width 115 height 17
